Goal: Find specific page/section: Find specific page/section

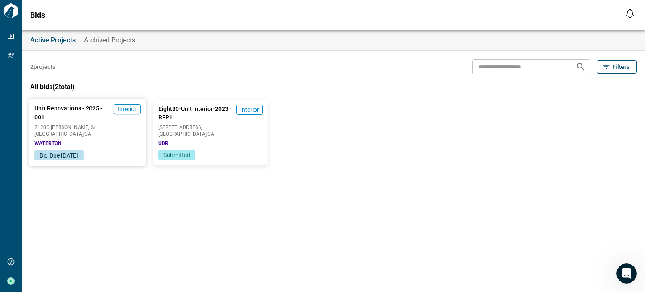
click at [109, 126] on span "21200 [PERSON_NAME] St" at bounding box center [87, 127] width 106 height 5
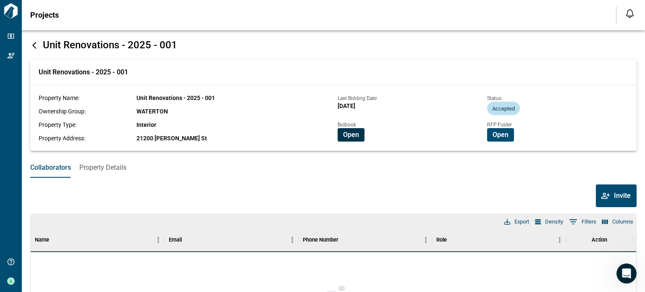
click at [352, 132] on span "Open" at bounding box center [351, 135] width 16 height 8
